Goal: Information Seeking & Learning: Understand process/instructions

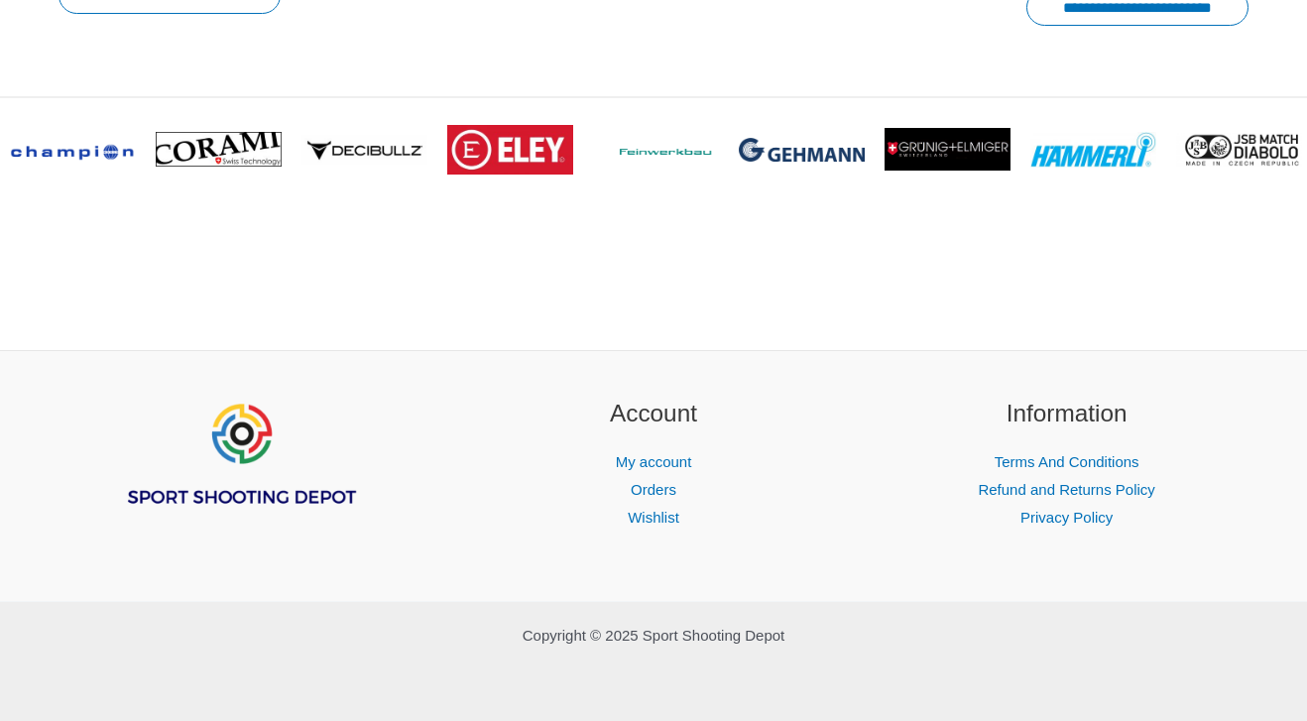
scroll to position [2952, 0]
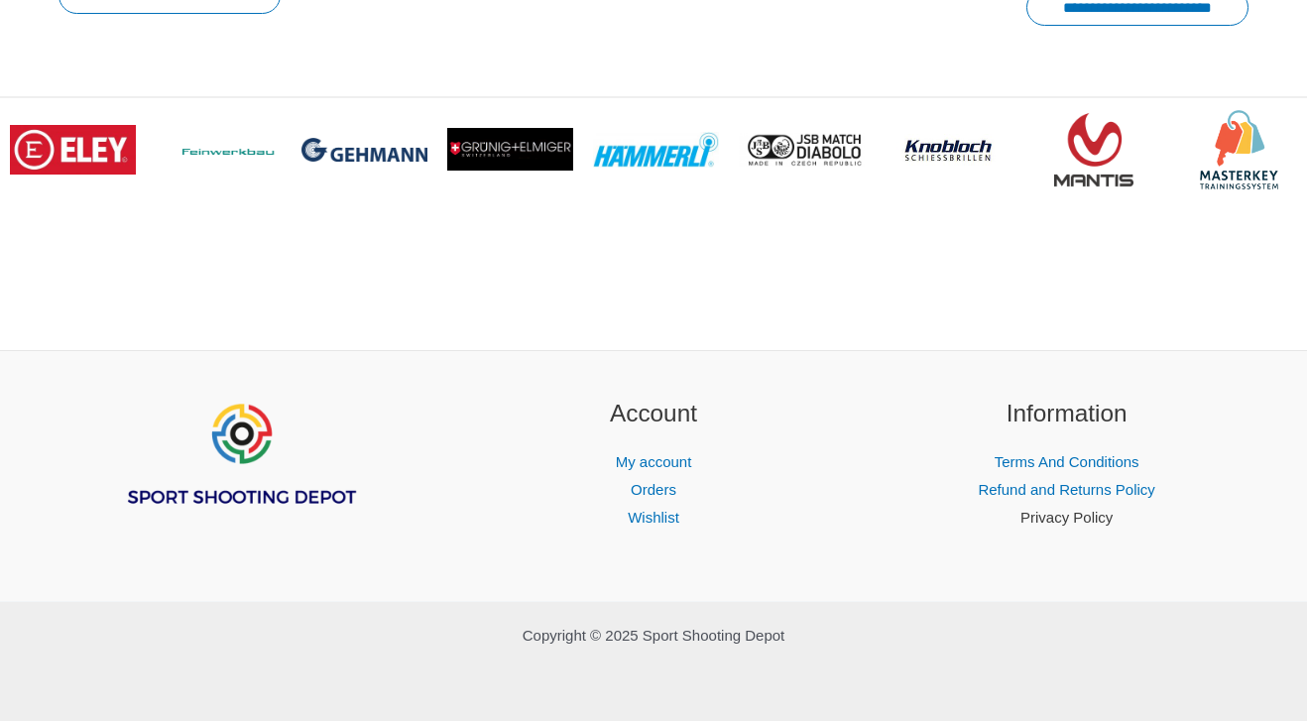
click at [1078, 517] on link "Privacy Policy" at bounding box center [1066, 517] width 92 height 17
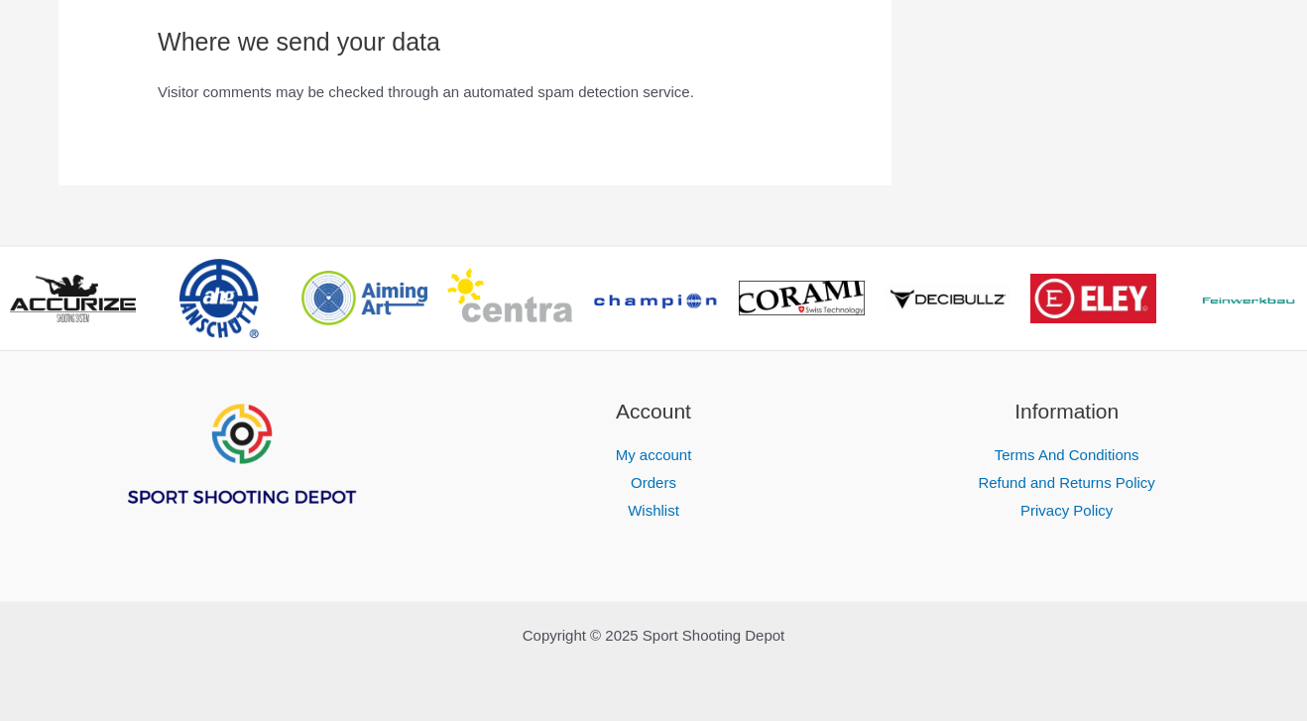
scroll to position [2303, 0]
click at [1077, 478] on link "Refund and Returns Policy" at bounding box center [1065, 482] width 176 height 17
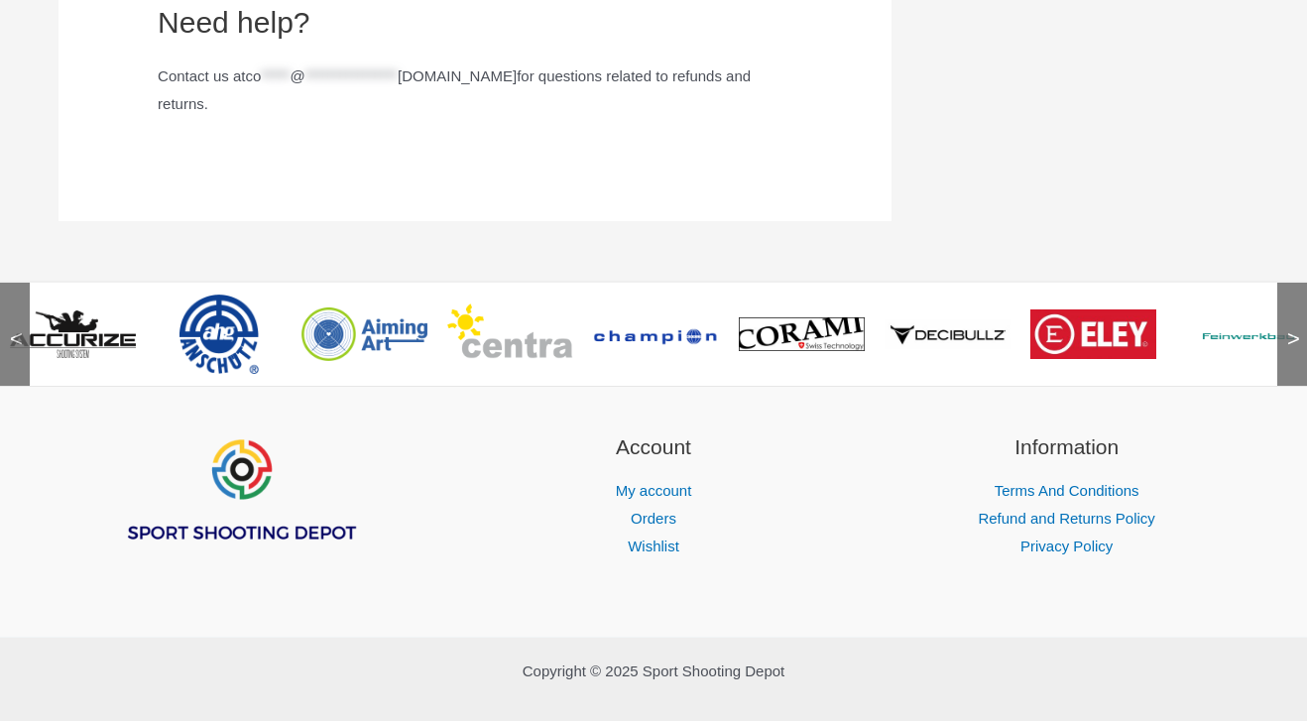
scroll to position [2643, 0]
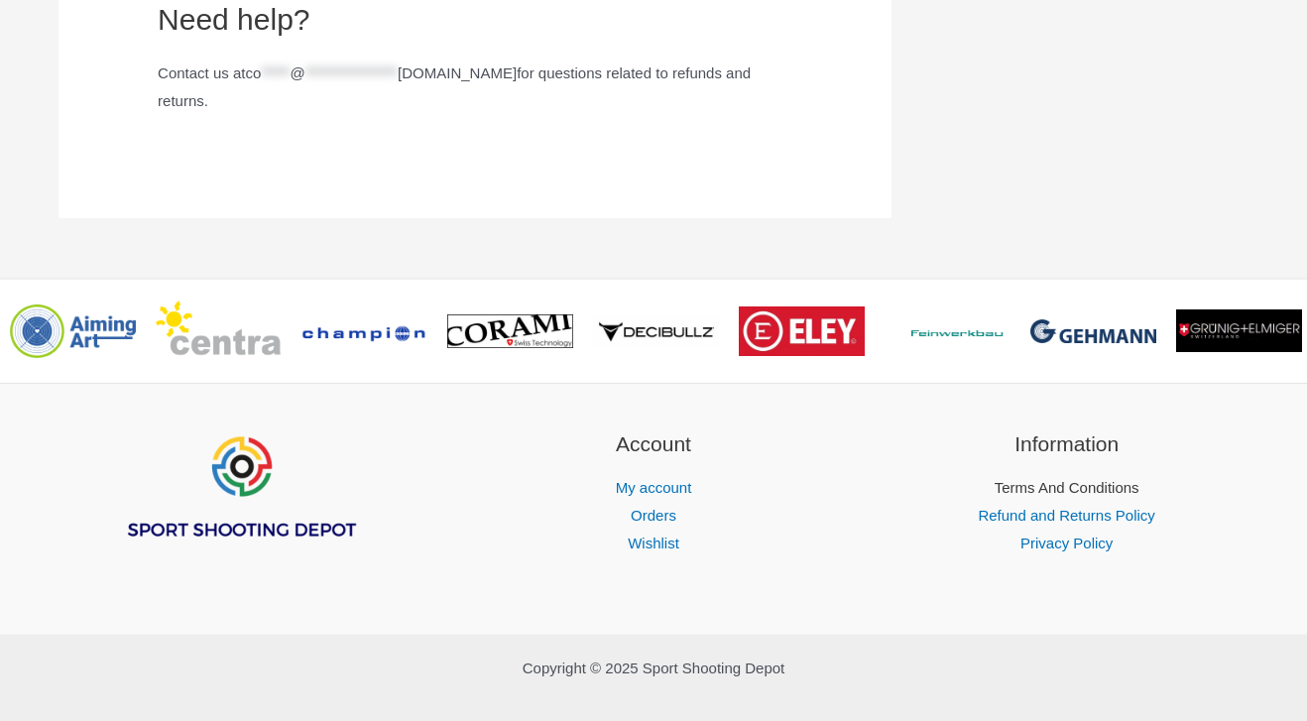
click at [1044, 496] on link "Terms And Conditions" at bounding box center [1066, 487] width 145 height 17
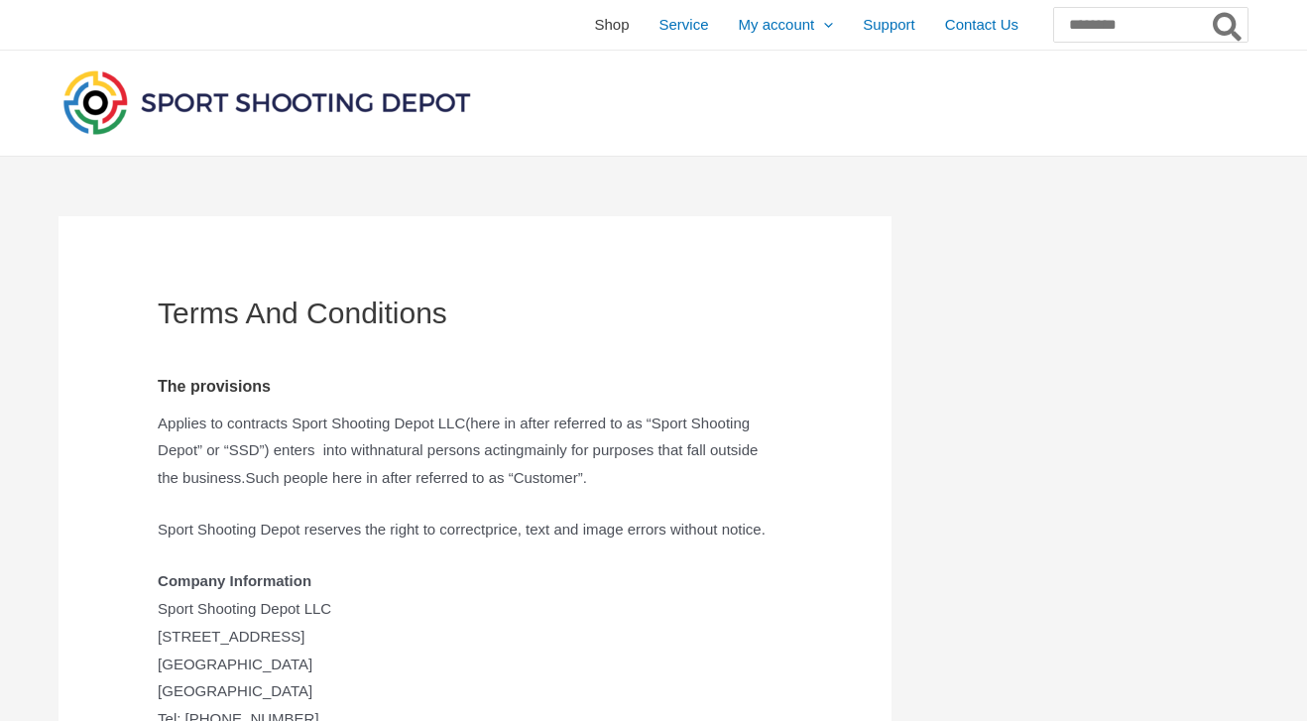
click at [594, 19] on span "Shop" at bounding box center [611, 25] width 35 height 50
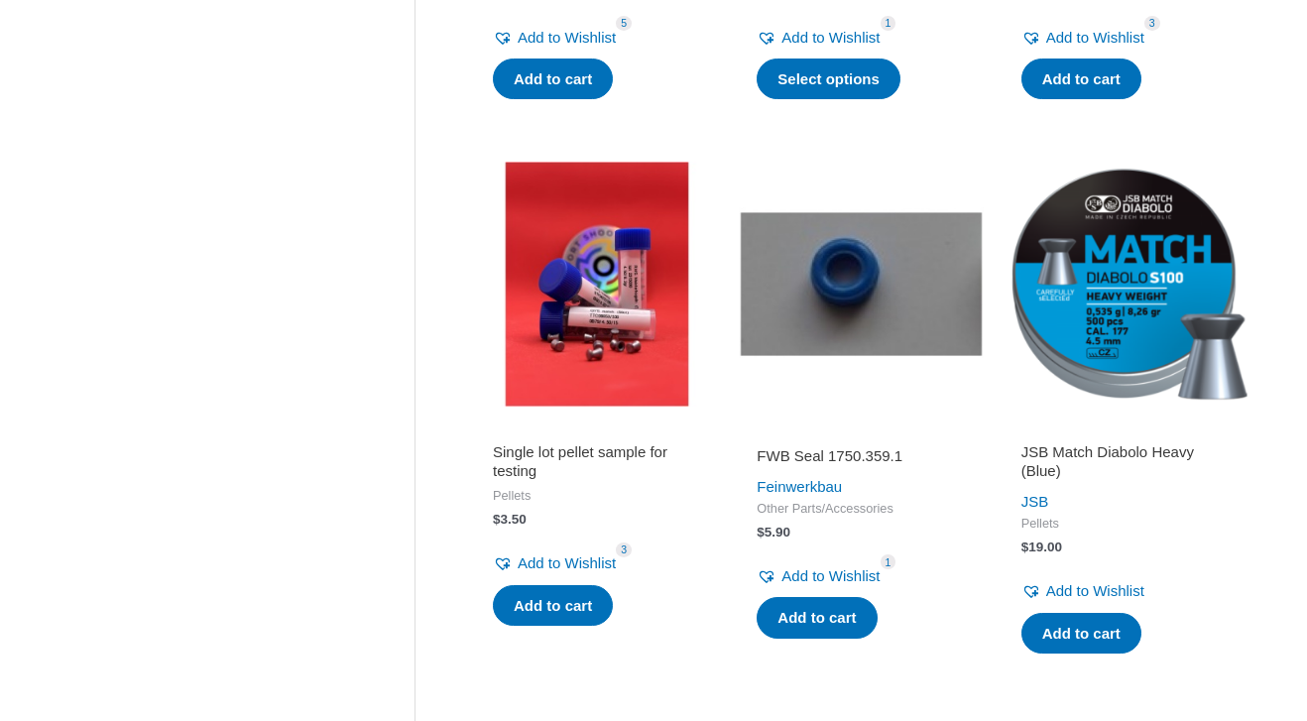
scroll to position [1342, 0]
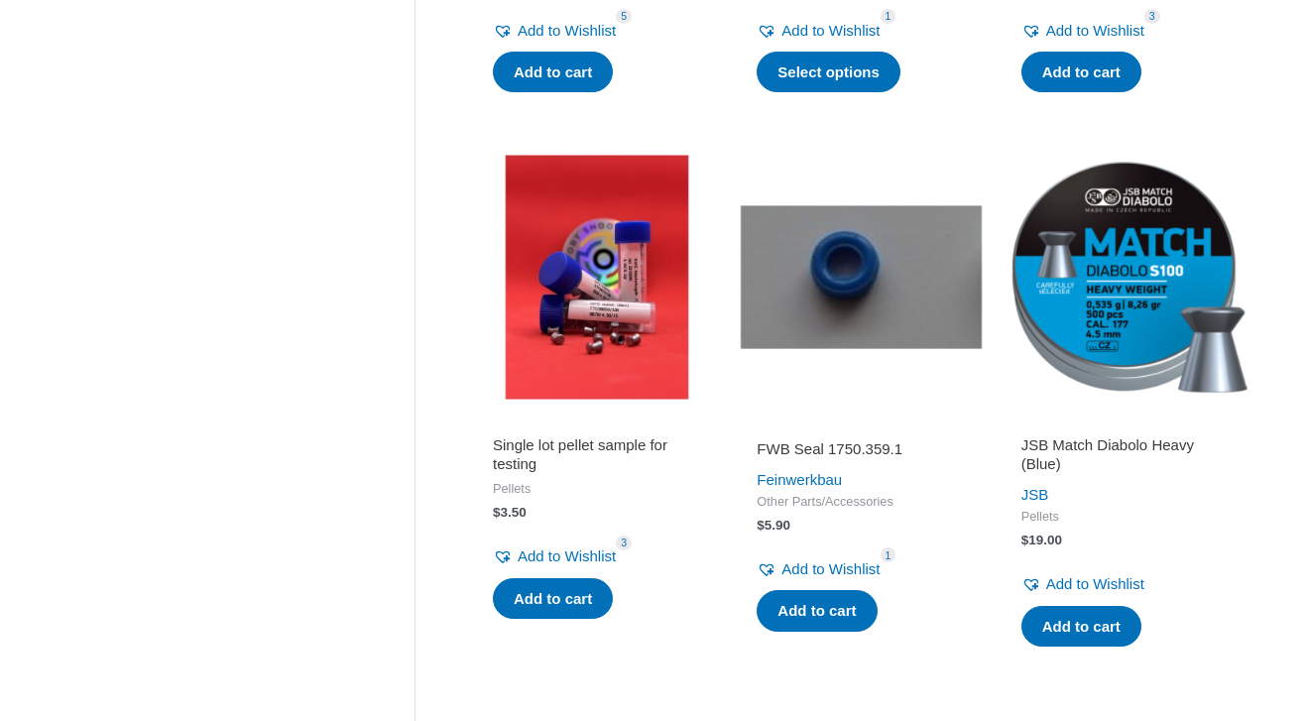
click at [537, 439] on h2 "Single lot pellet sample for testing" at bounding box center [597, 454] width 208 height 39
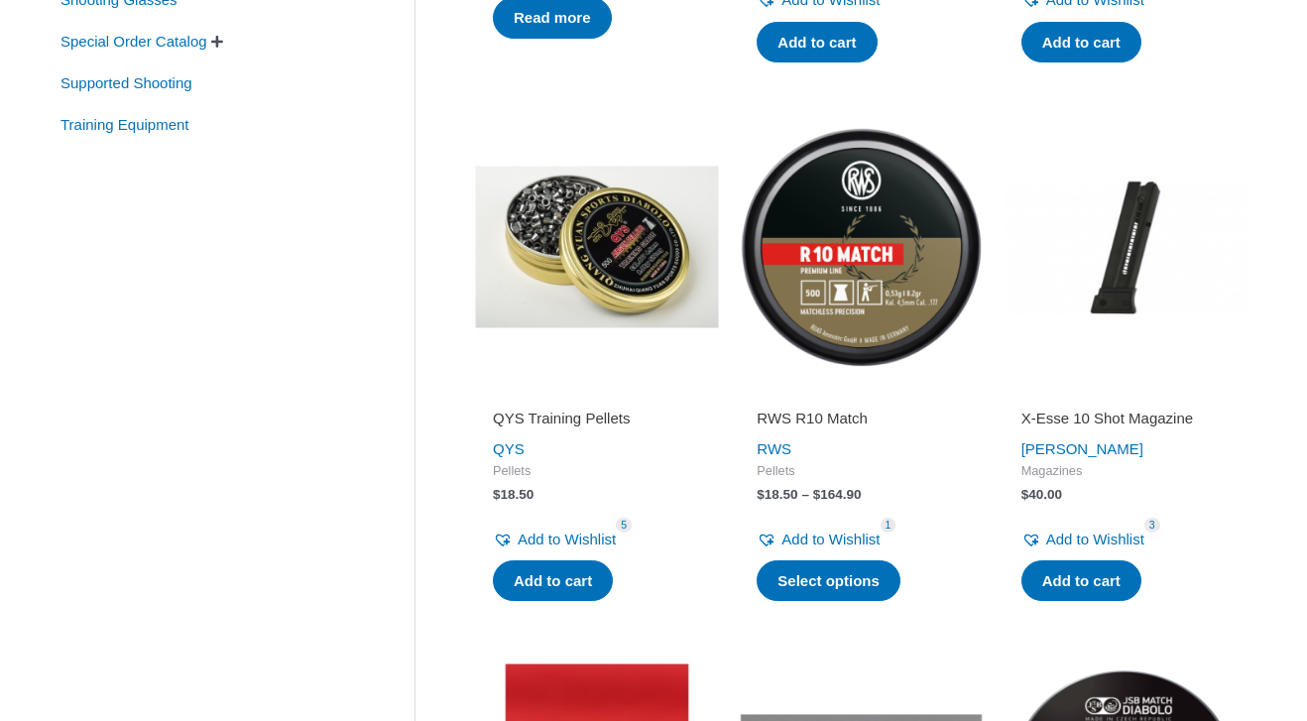
scroll to position [913, 0]
